Goal: Task Accomplishment & Management: Manage account settings

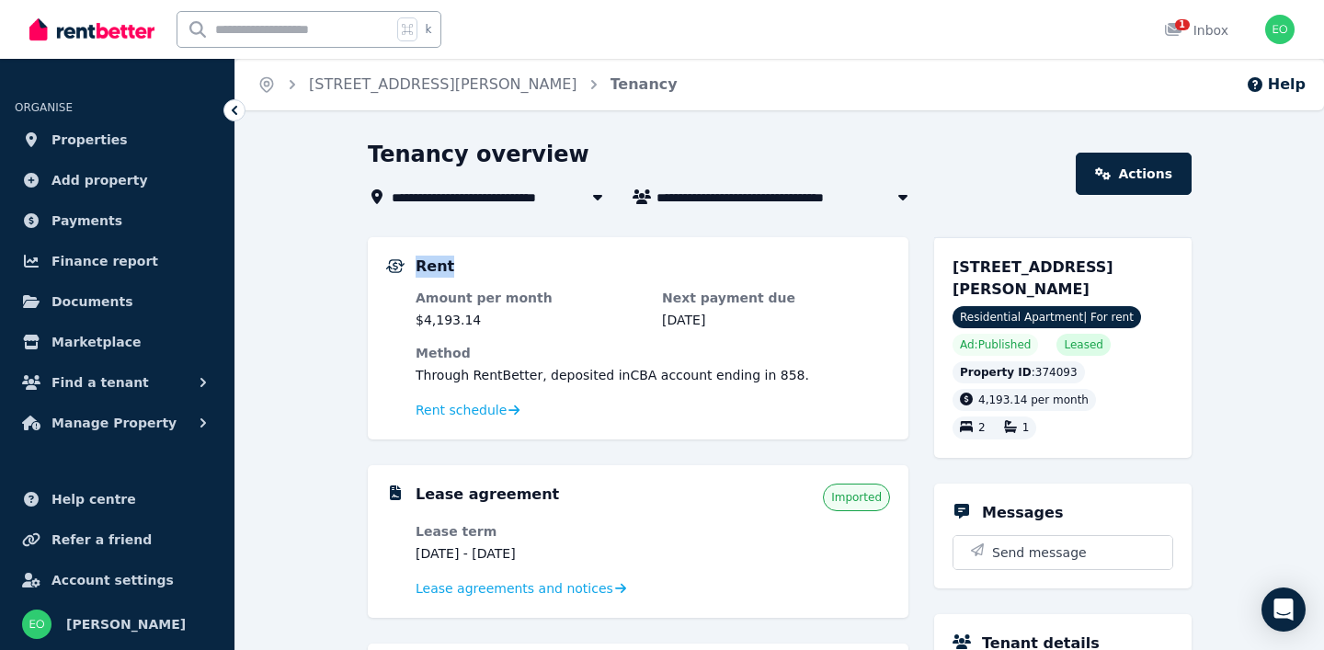
drag, startPoint x: 841, startPoint y: 194, endPoint x: 853, endPoint y: 270, distance: 77.3
click at [102, 382] on span "Find a tenant" at bounding box center [99, 382] width 97 height 22
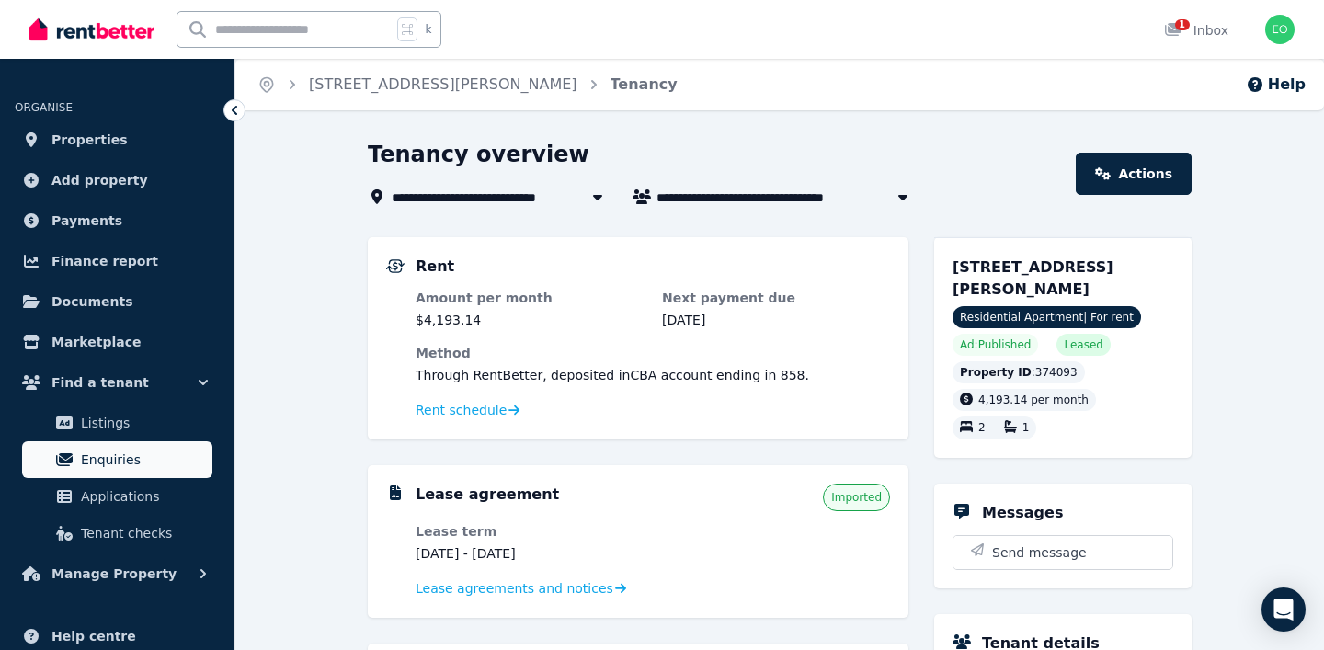
click at [89, 452] on span "Enquiries" at bounding box center [143, 460] width 124 height 22
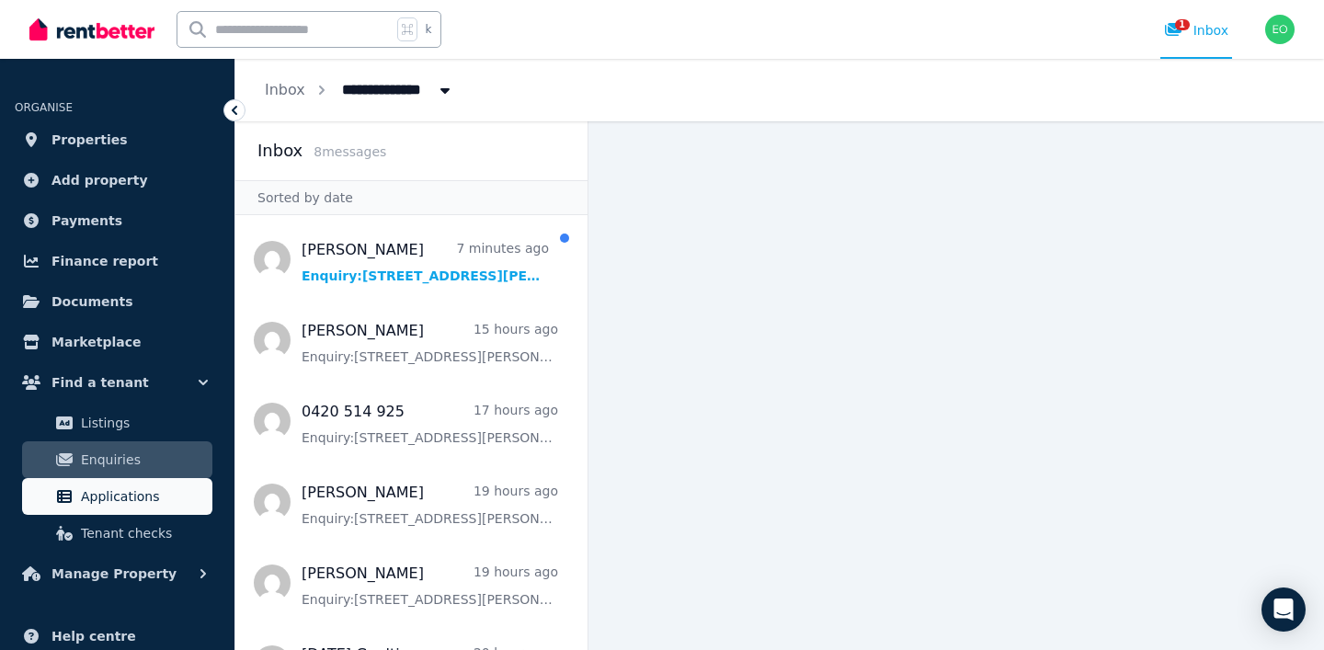
click at [94, 486] on span "Applications" at bounding box center [143, 497] width 124 height 22
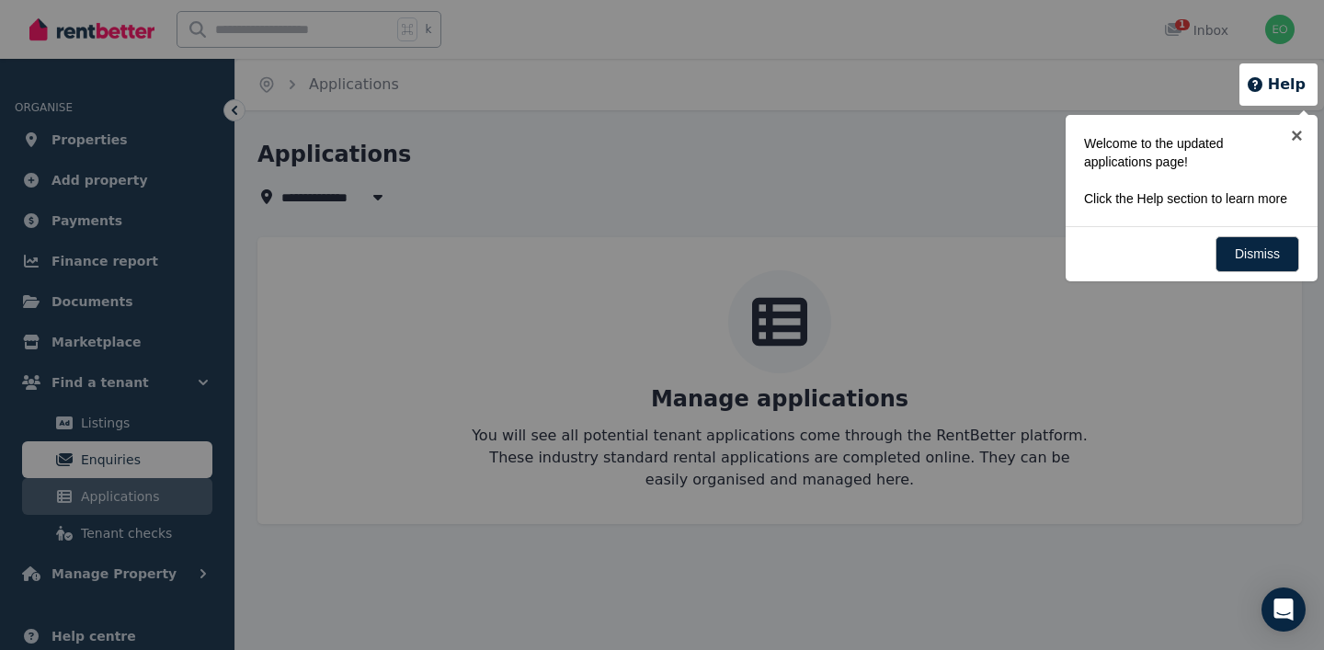
click at [102, 470] on div at bounding box center [662, 325] width 1324 height 650
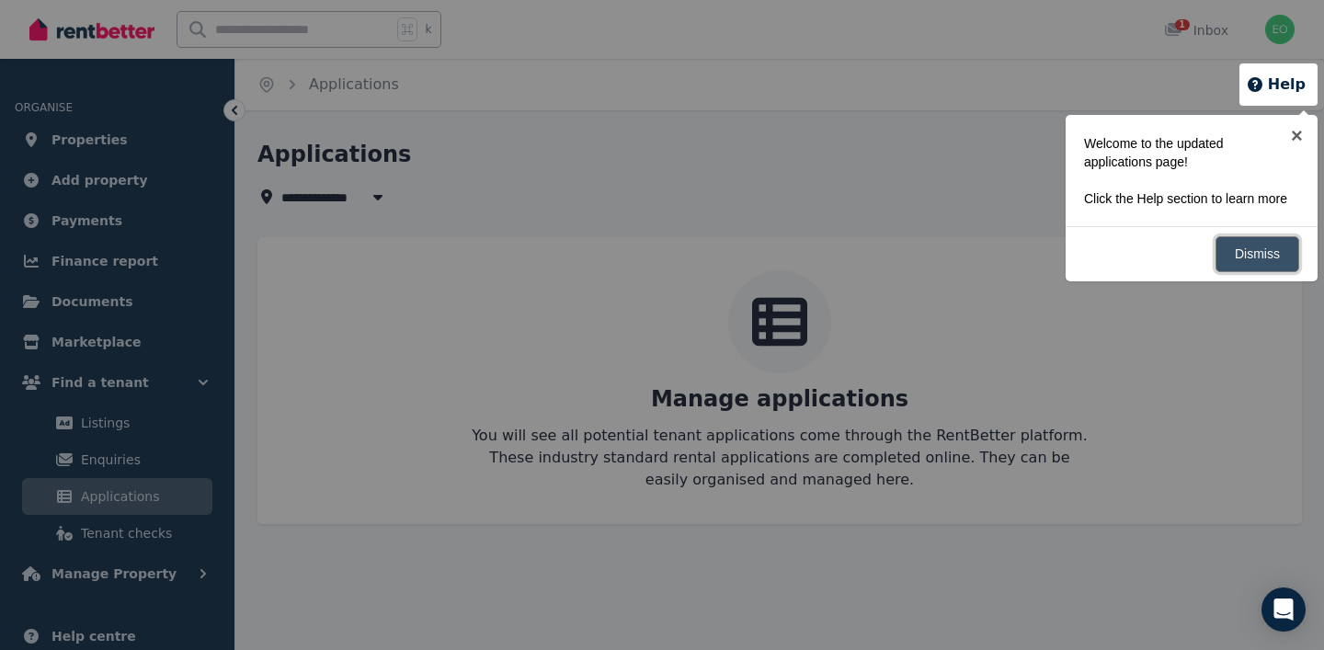
click at [1245, 265] on link "Dismiss" at bounding box center [1258, 254] width 84 height 36
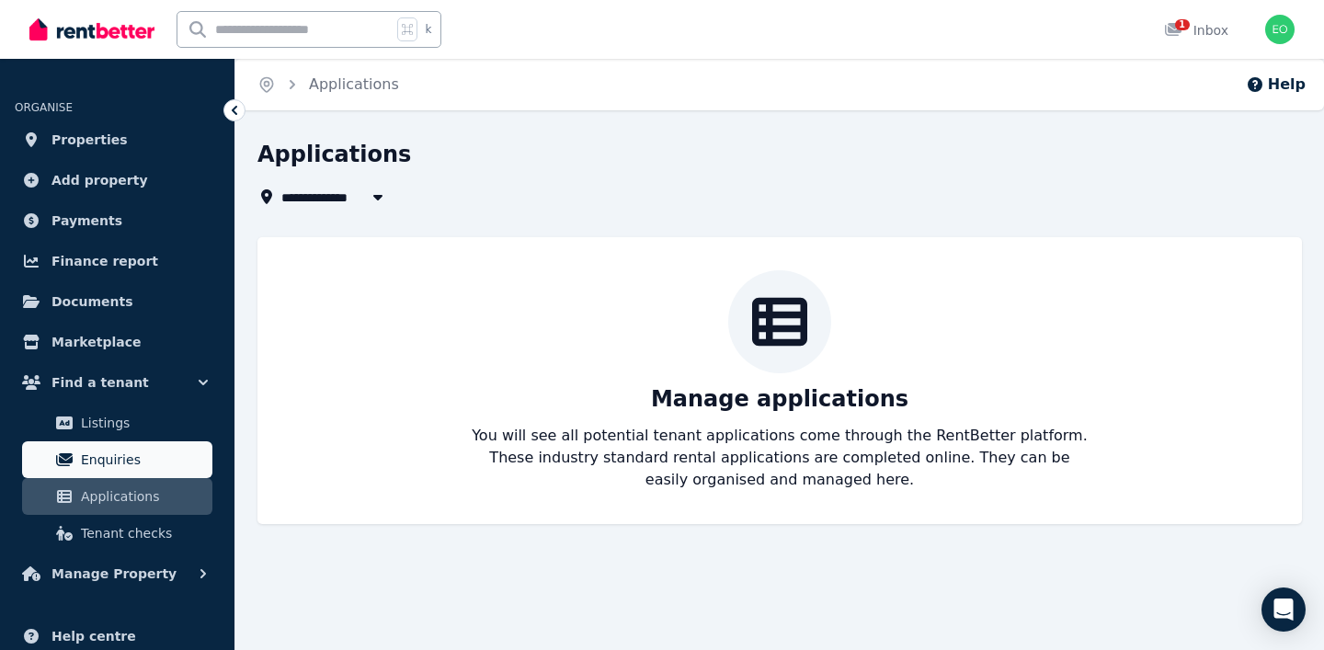
click at [145, 449] on span "Enquiries" at bounding box center [143, 460] width 124 height 22
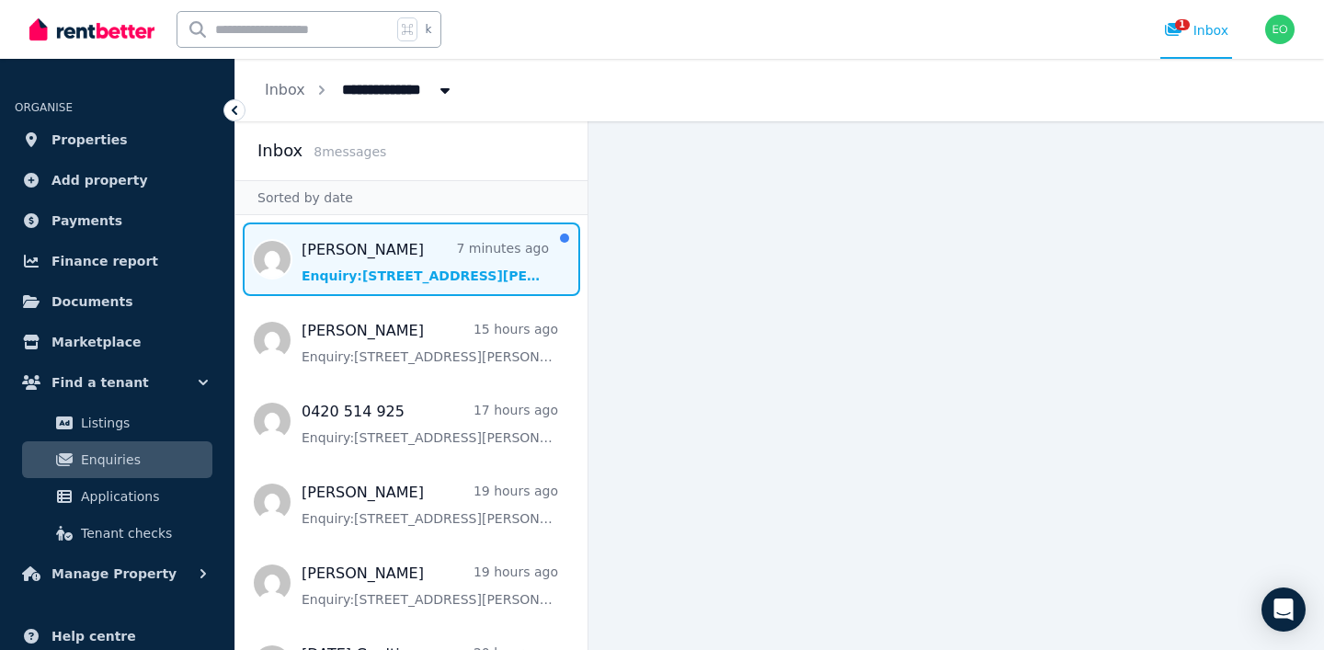
click at [371, 246] on span "Message list" at bounding box center [411, 260] width 352 height 74
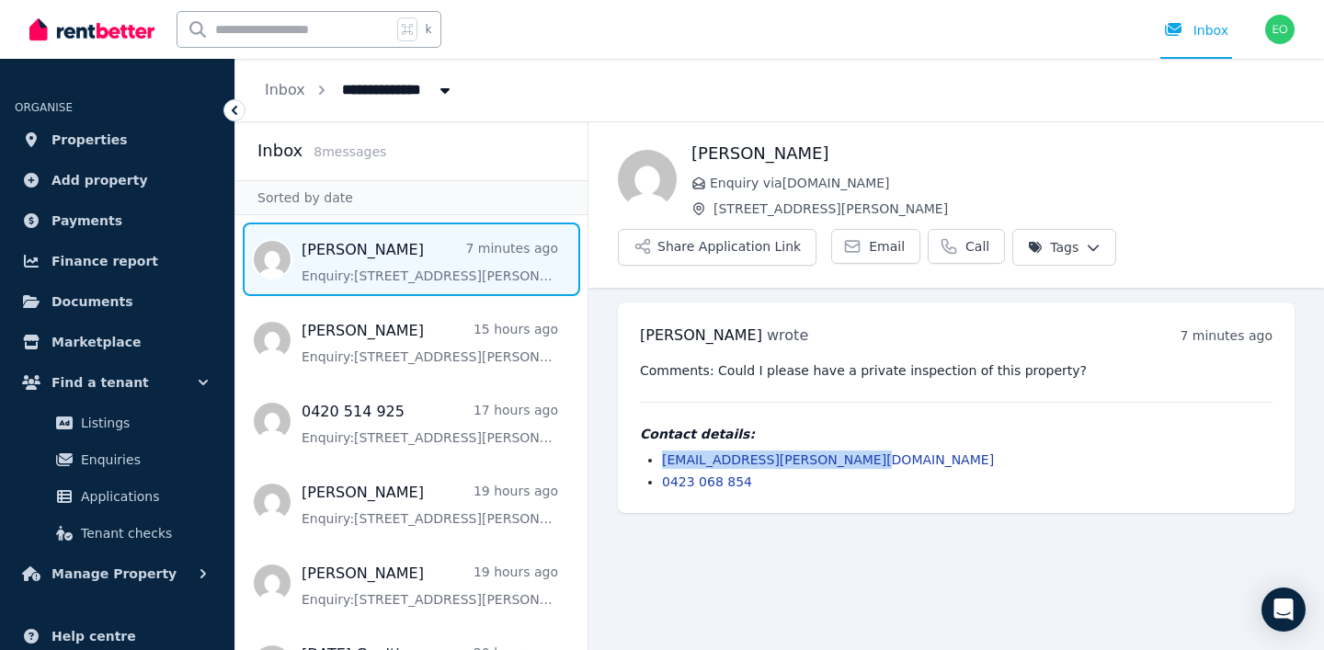
drag, startPoint x: 866, startPoint y: 456, endPoint x: 637, endPoint y: 458, distance: 229.0
click at [637, 458] on div "[PERSON_NAME] wrote 7 minutes ago 8:13 am [DATE][DATE] Comments: Could I please…" at bounding box center [956, 408] width 677 height 211
copy link "[EMAIL_ADDRESS][PERSON_NAME][DOMAIN_NAME]"
